Goal: Contribute content

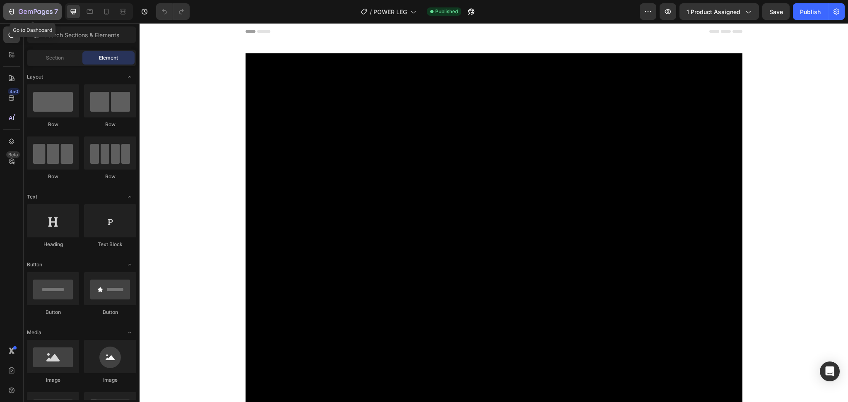
click at [21, 16] on div "7" at bounding box center [38, 12] width 39 height 10
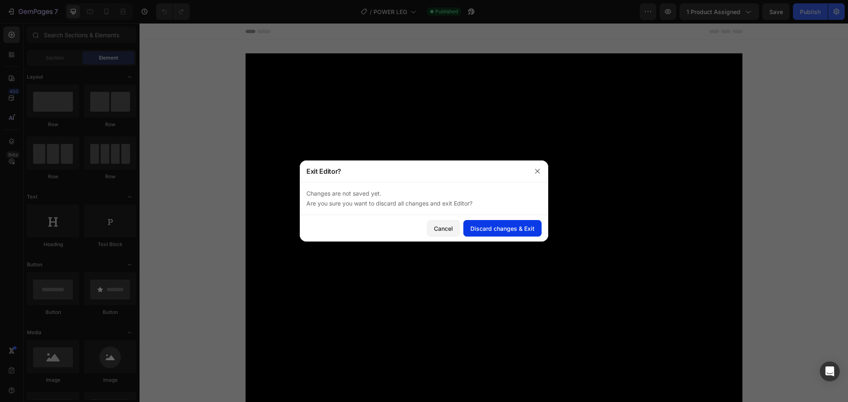
click at [472, 228] on div "Discard changes & Exit" at bounding box center [502, 228] width 64 height 9
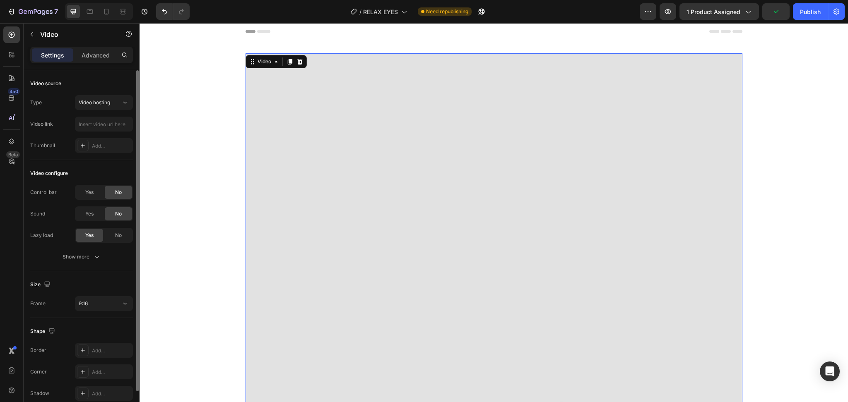
click at [111, 127] on input "text" at bounding box center [104, 124] width 58 height 15
paste input "[URL][DOMAIN_NAME]"
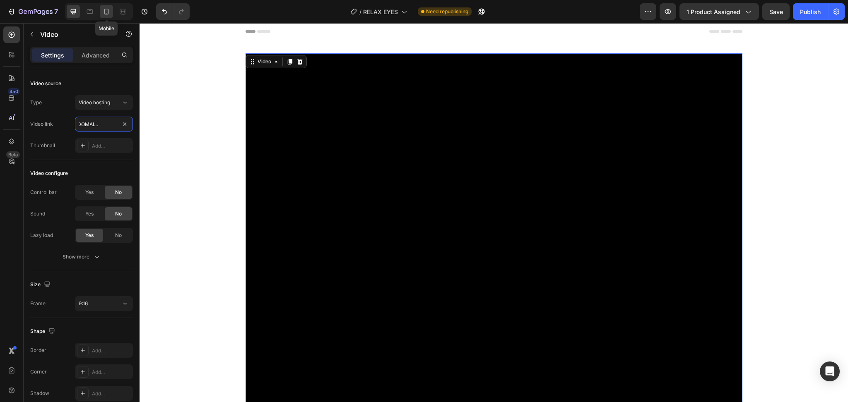
type input "[URL][DOMAIN_NAME]"
click at [109, 16] on div at bounding box center [106, 11] width 13 height 13
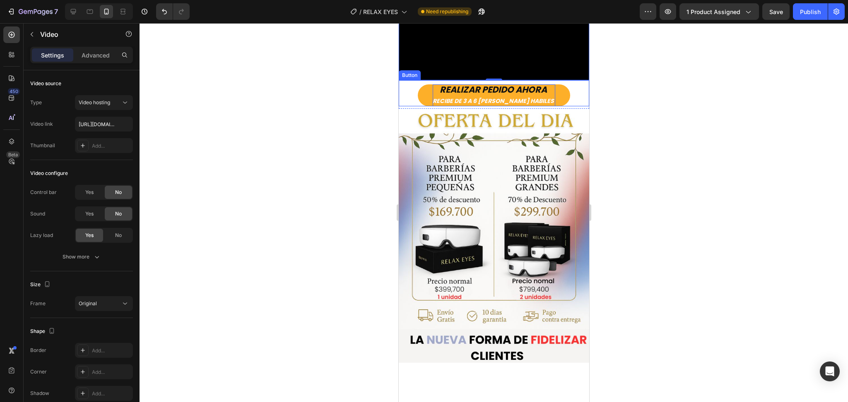
scroll to position [166, 0]
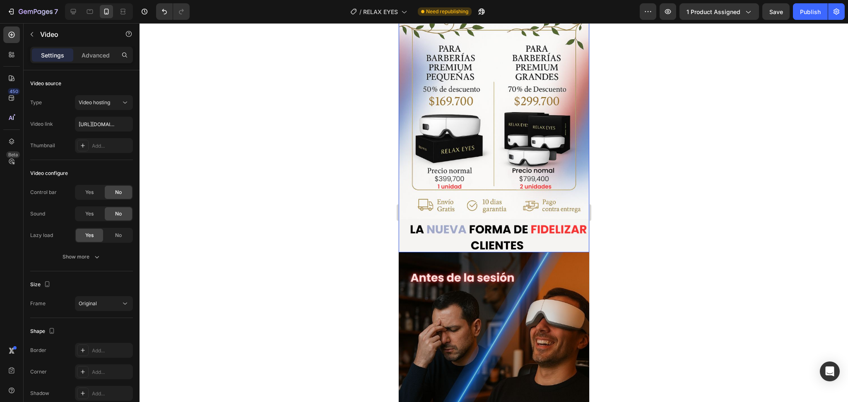
click at [500, 228] on img at bounding box center [493, 125] width 190 height 254
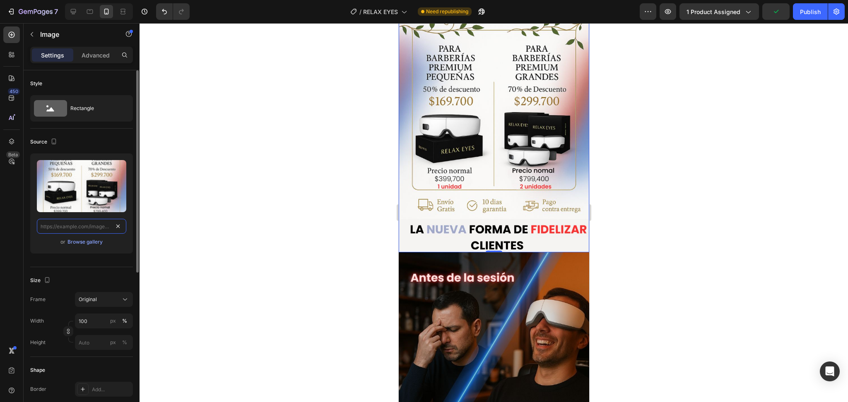
scroll to position [0, 0]
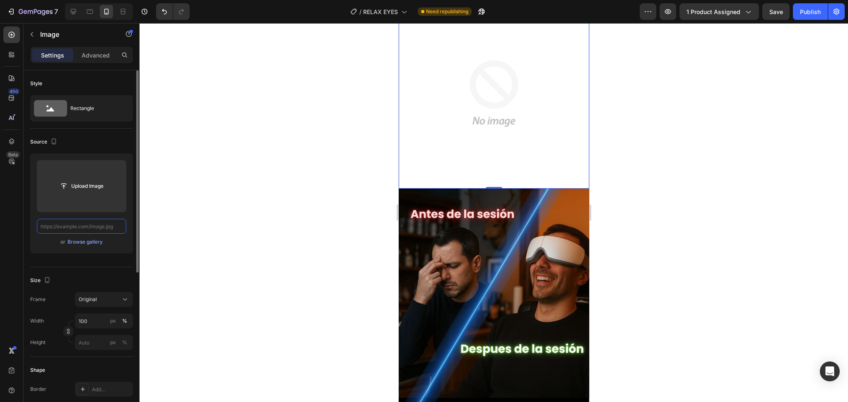
paste input "[URL][DOMAIN_NAME]"
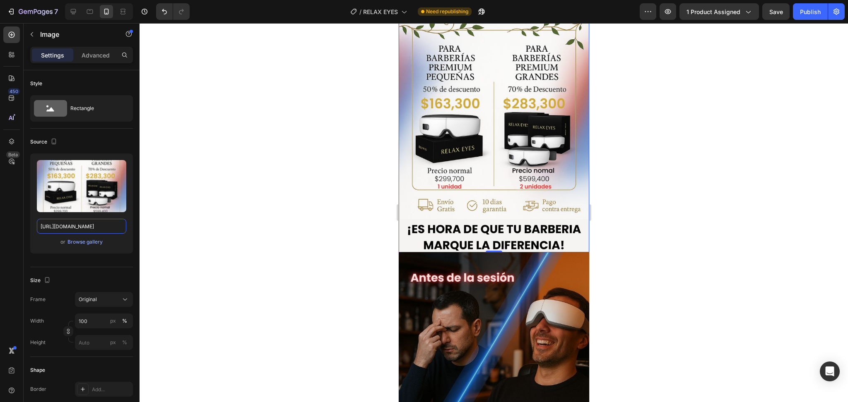
type input "[URL][DOMAIN_NAME]"
click at [673, 202] on div at bounding box center [493, 212] width 708 height 379
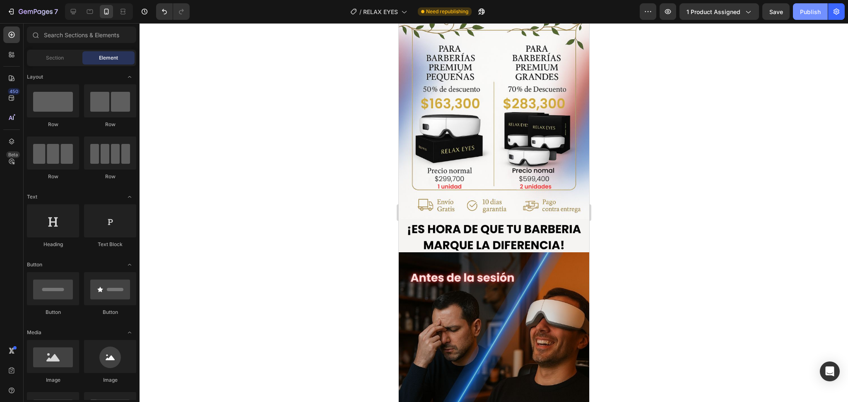
click at [806, 19] on button "Publish" at bounding box center [810, 11] width 35 height 17
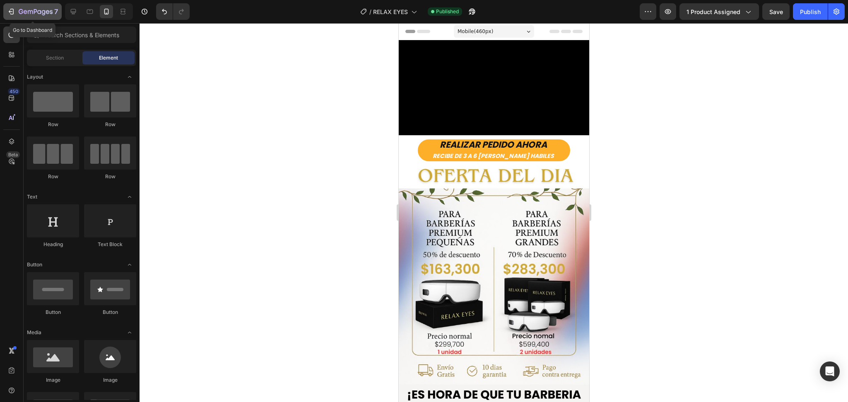
click at [10, 7] on icon "button" at bounding box center [11, 11] width 8 height 8
